Goal: Information Seeking & Learning: Learn about a topic

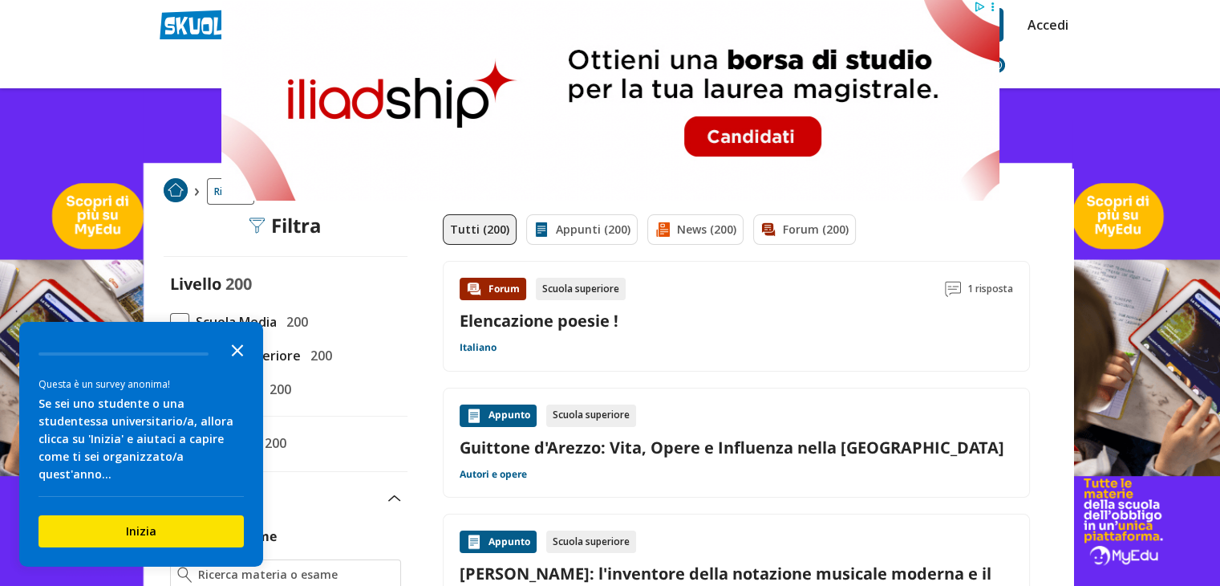
click at [235, 365] on icon "Close the survey" at bounding box center [237, 349] width 32 height 32
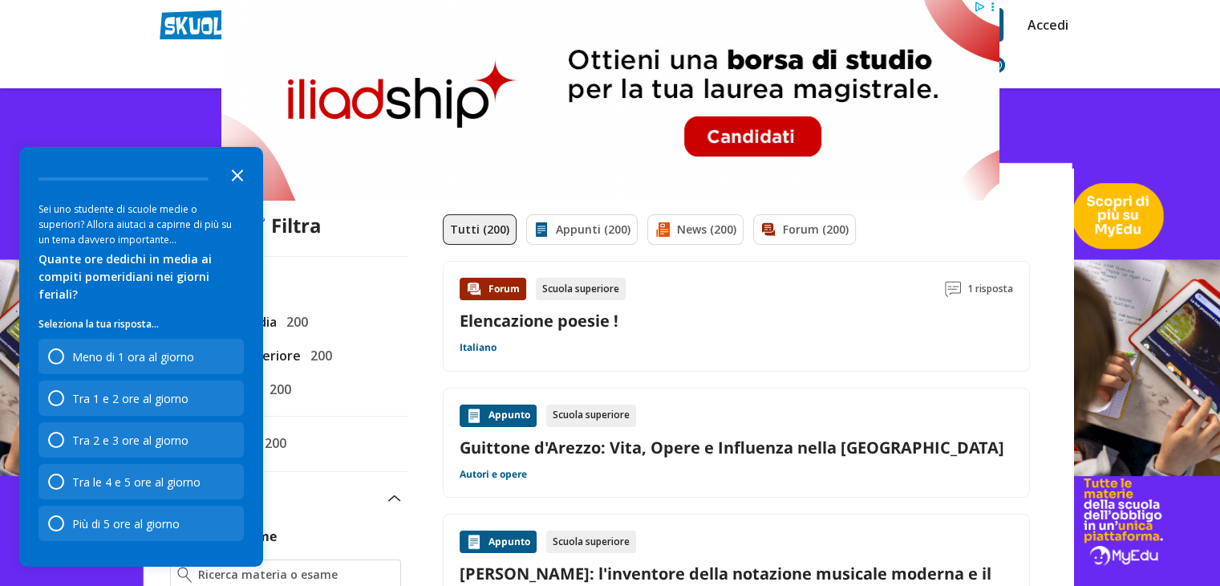
click at [244, 186] on icon "Close the survey" at bounding box center [237, 174] width 32 height 32
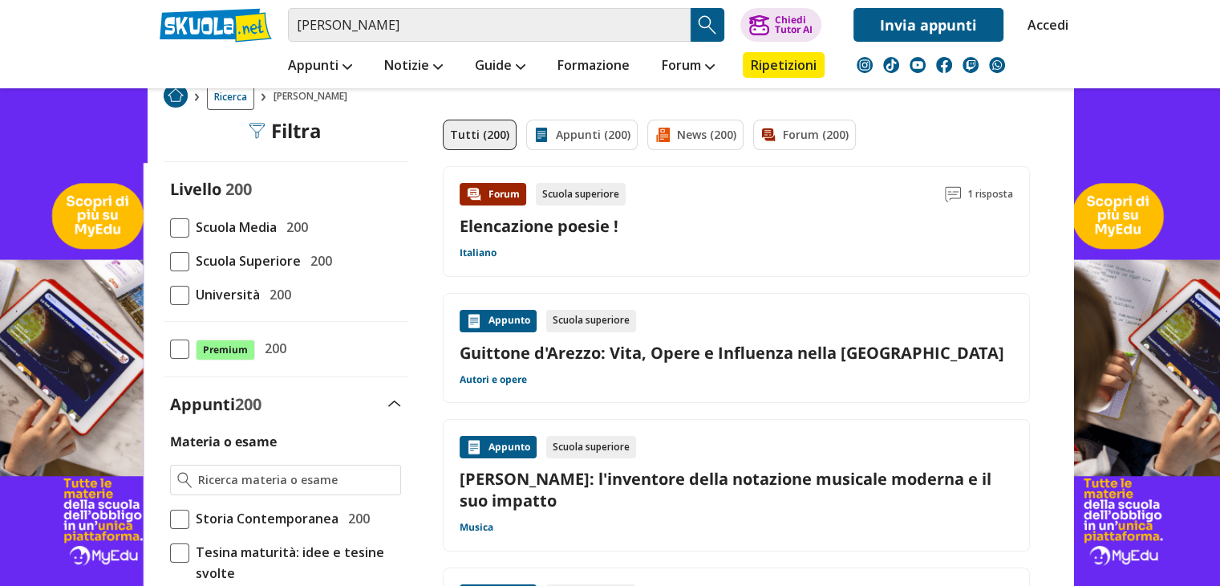
scroll to position [241, 0]
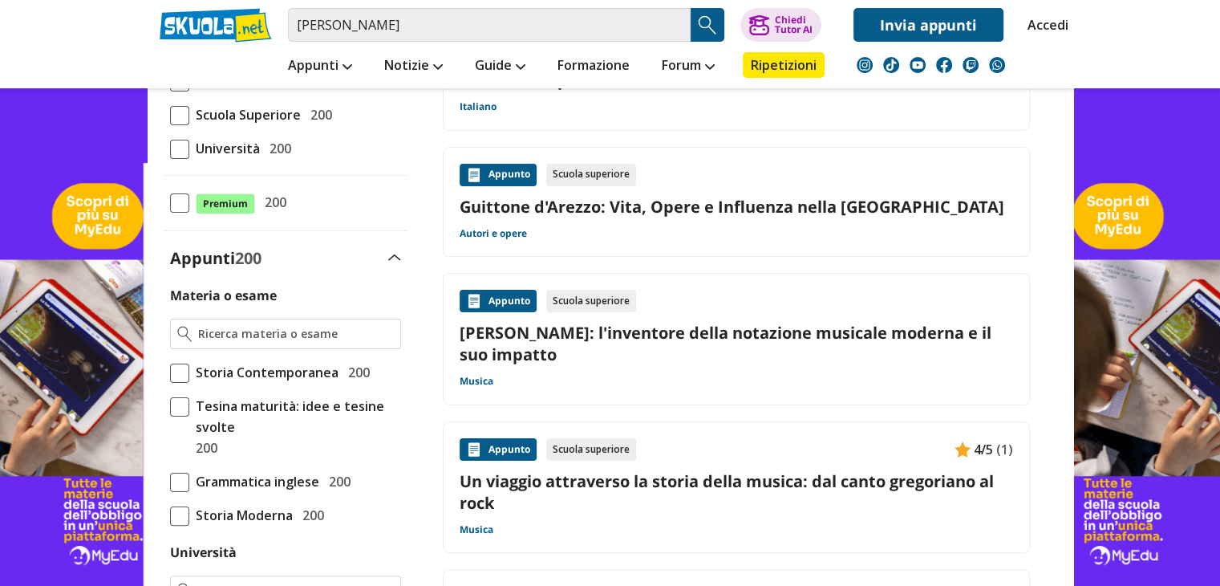
click at [480, 303] on img at bounding box center [474, 301] width 16 height 16
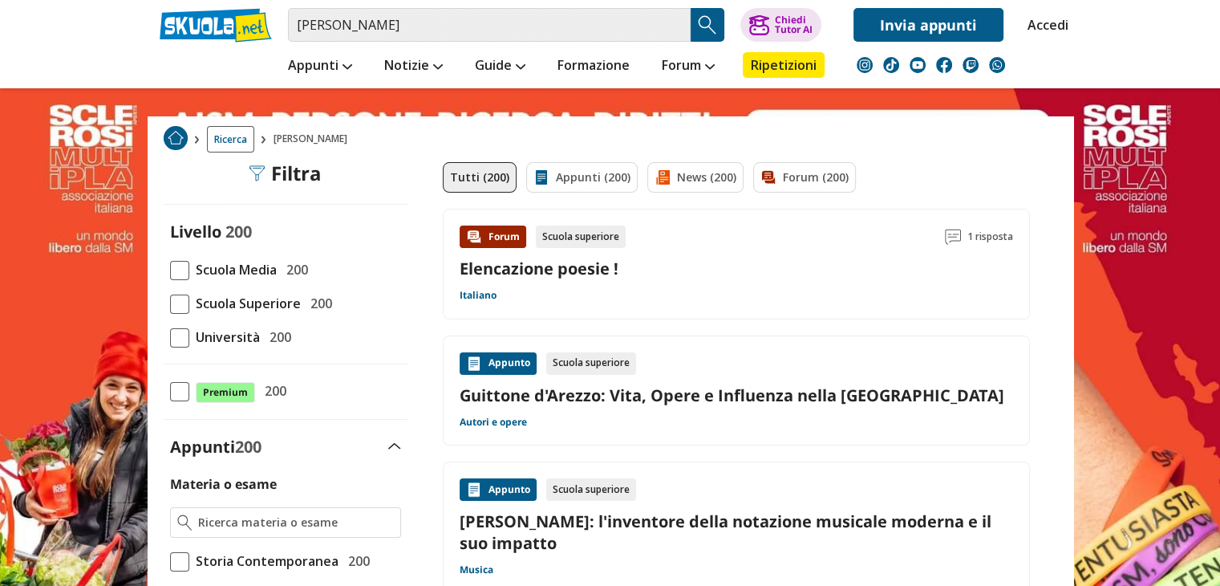
scroll to position [321, 0]
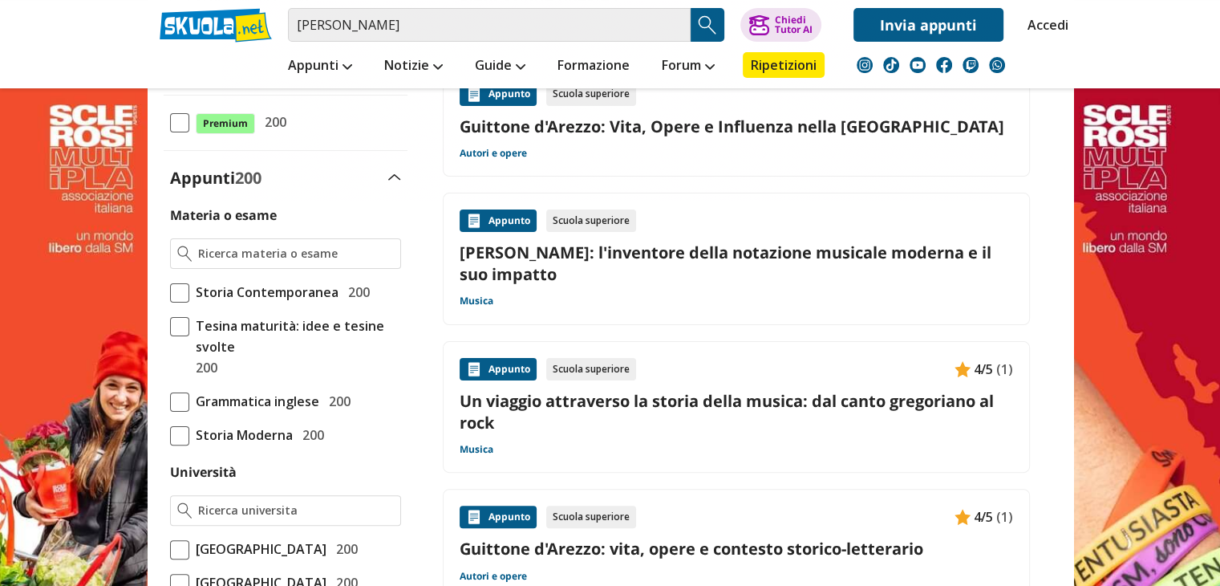
click at [495, 220] on div "Appunto" at bounding box center [498, 220] width 77 height 22
